Goal: Transaction & Acquisition: Purchase product/service

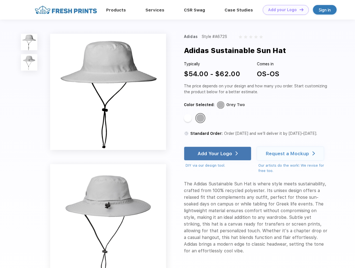
click at [284, 10] on link "Add your Logo Design Tool" at bounding box center [286, 10] width 46 height 10
click at [0, 0] on div "Design Tool" at bounding box center [0, 0] width 0 height 0
click at [299, 9] on link "Add your Logo Design Tool" at bounding box center [286, 10] width 46 height 10
click at [29, 42] on img at bounding box center [29, 42] width 16 height 16
click at [29, 62] on img at bounding box center [29, 62] width 16 height 16
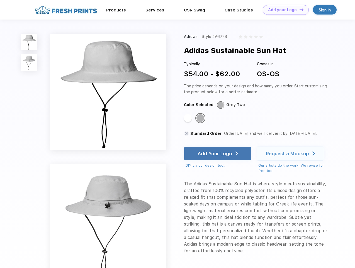
click at [188, 118] on div "Standard Color" at bounding box center [188, 118] width 8 height 8
click at [201, 118] on div "Standard Color" at bounding box center [200, 118] width 8 height 8
click at [218, 153] on div "Add Your Logo" at bounding box center [215, 153] width 35 height 6
click at [291, 153] on div "Request a Mockup" at bounding box center [287, 153] width 43 height 6
